Goal: Task Accomplishment & Management: Complete application form

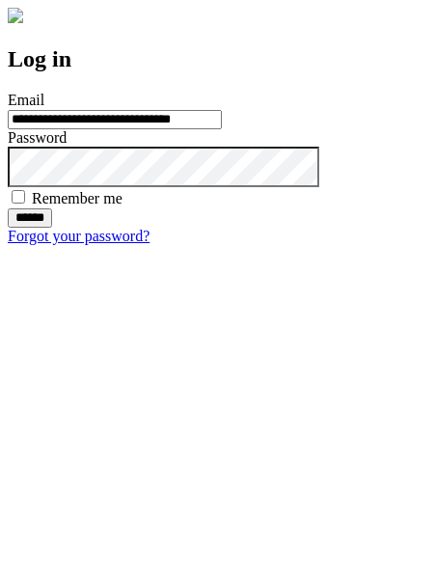
type input "**********"
click at [52, 228] on input "******" at bounding box center [30, 217] width 44 height 19
